Goal: Task Accomplishment & Management: Use online tool/utility

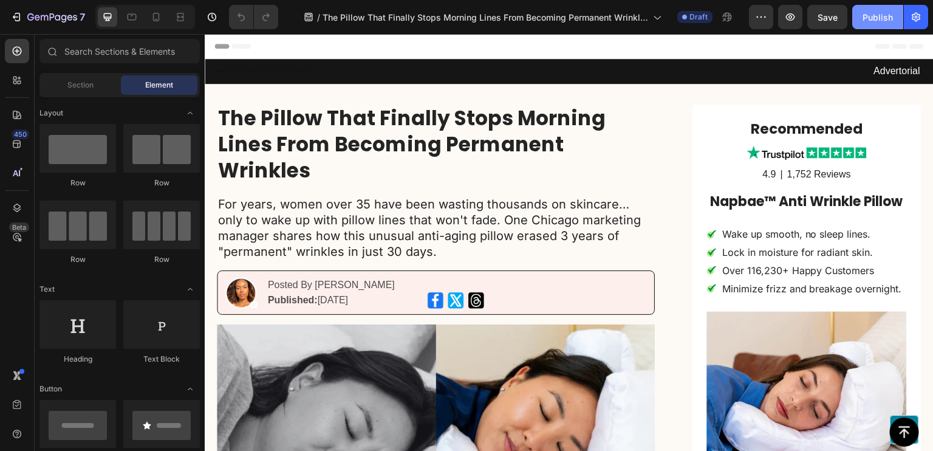
click at [885, 17] on div "Publish" at bounding box center [878, 17] width 30 height 13
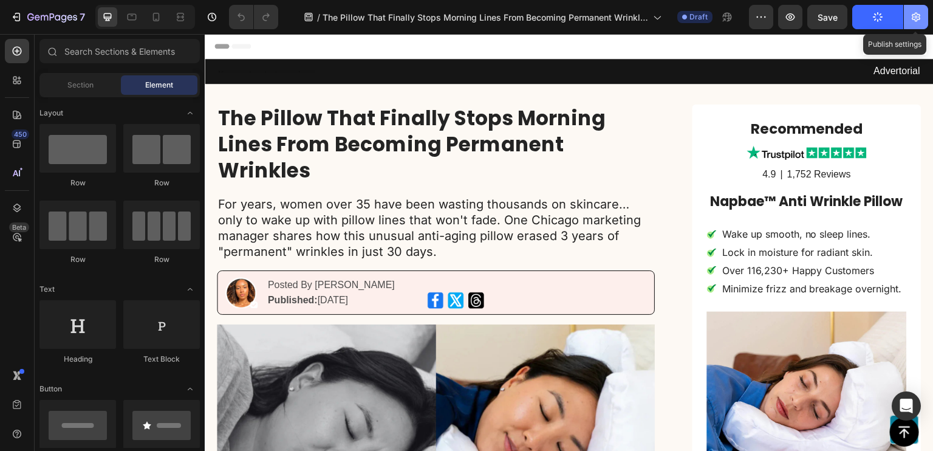
click at [916, 18] on icon "button" at bounding box center [916, 17] width 9 height 9
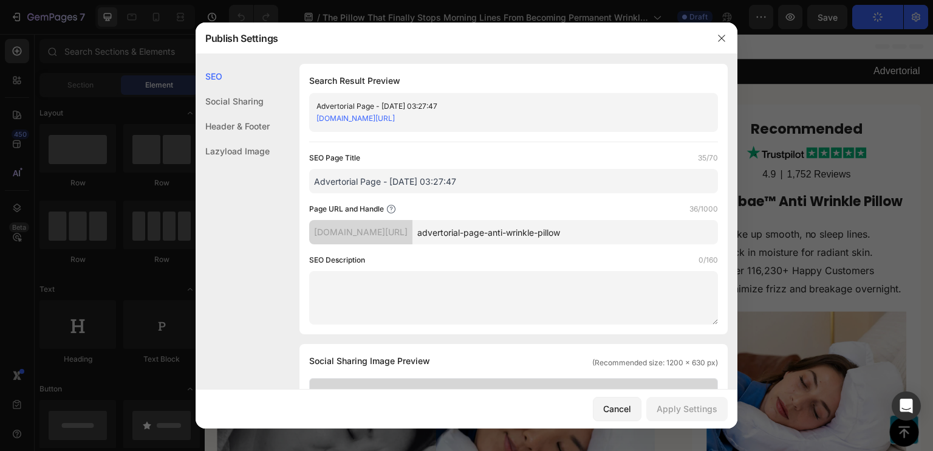
click at [518, 238] on input "advertorial-page-anti-wrinkle-pillow" at bounding box center [566, 232] width 306 height 24
click at [379, 229] on div "[DOMAIN_NAME][URL]" at bounding box center [360, 232] width 103 height 24
drag, startPoint x: 315, startPoint y: 232, endPoint x: 638, endPoint y: 247, distance: 323.6
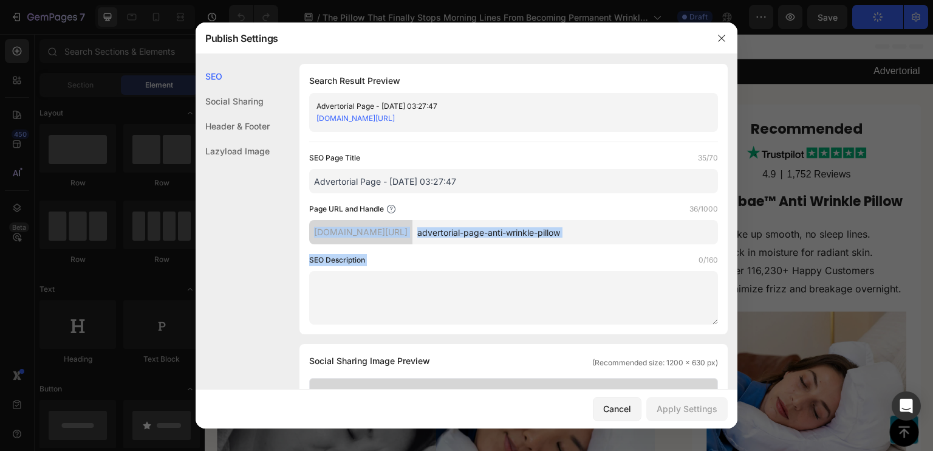
click at [638, 247] on div "SEO Page Title 35/70 Advertorial Page - [DATE] 03:27:47 Page URL and Handle 36/…" at bounding box center [513, 238] width 409 height 173
copy div "[DOMAIN_NAME][URL] SEO Description"
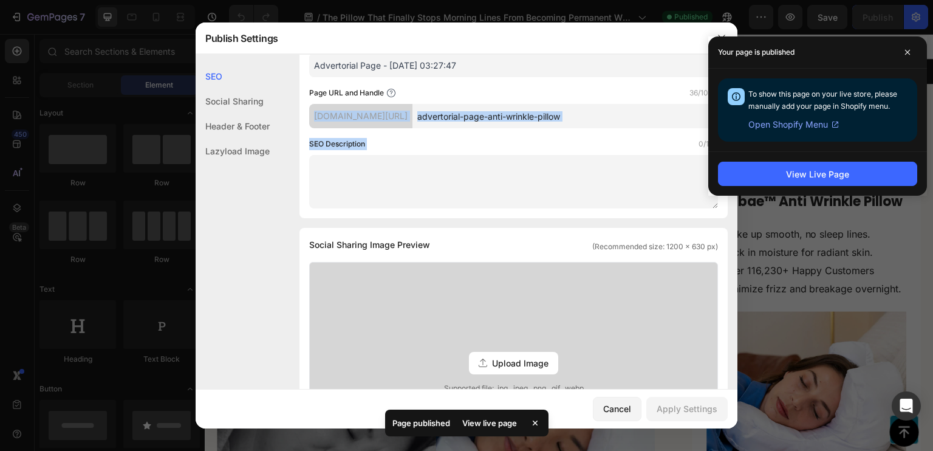
scroll to position [120, 0]
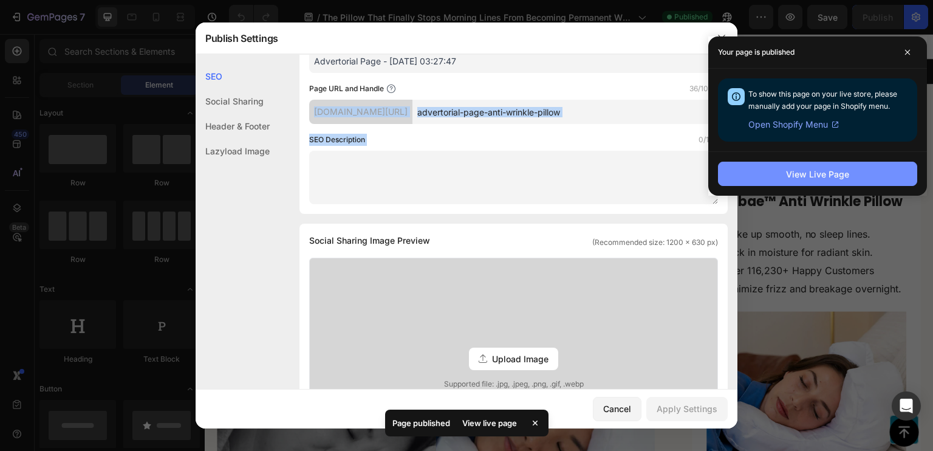
click at [838, 168] on div "View Live Page" at bounding box center [817, 174] width 63 height 13
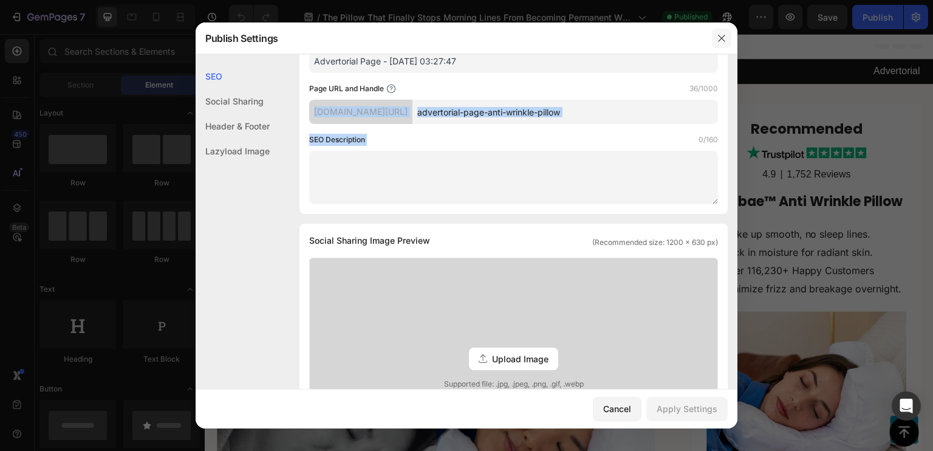
click at [727, 41] on button "button" at bounding box center [721, 38] width 19 height 19
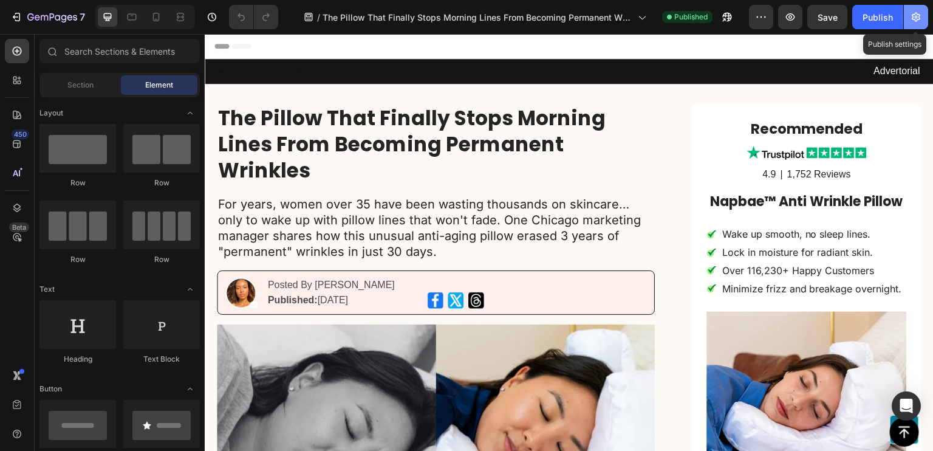
click at [916, 16] on icon "button" at bounding box center [916, 17] width 9 height 9
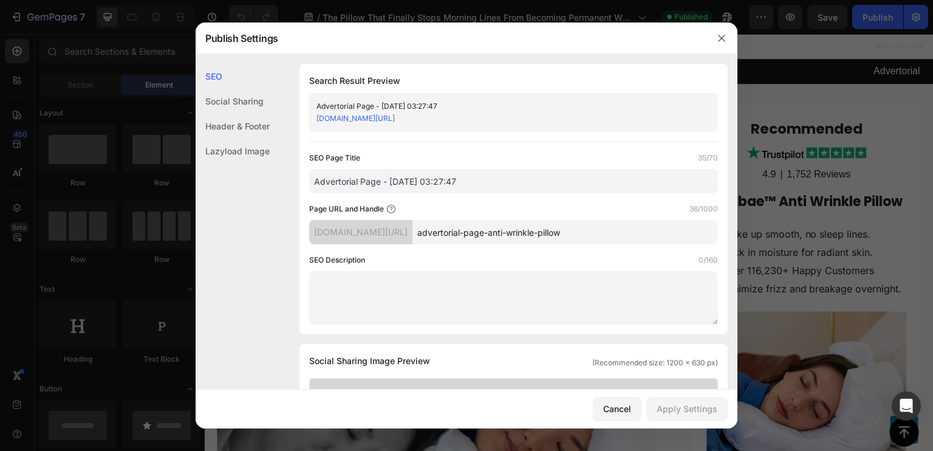
click at [377, 117] on link "[DOMAIN_NAME][URL]" at bounding box center [356, 118] width 78 height 9
